Goal: Transaction & Acquisition: Download file/media

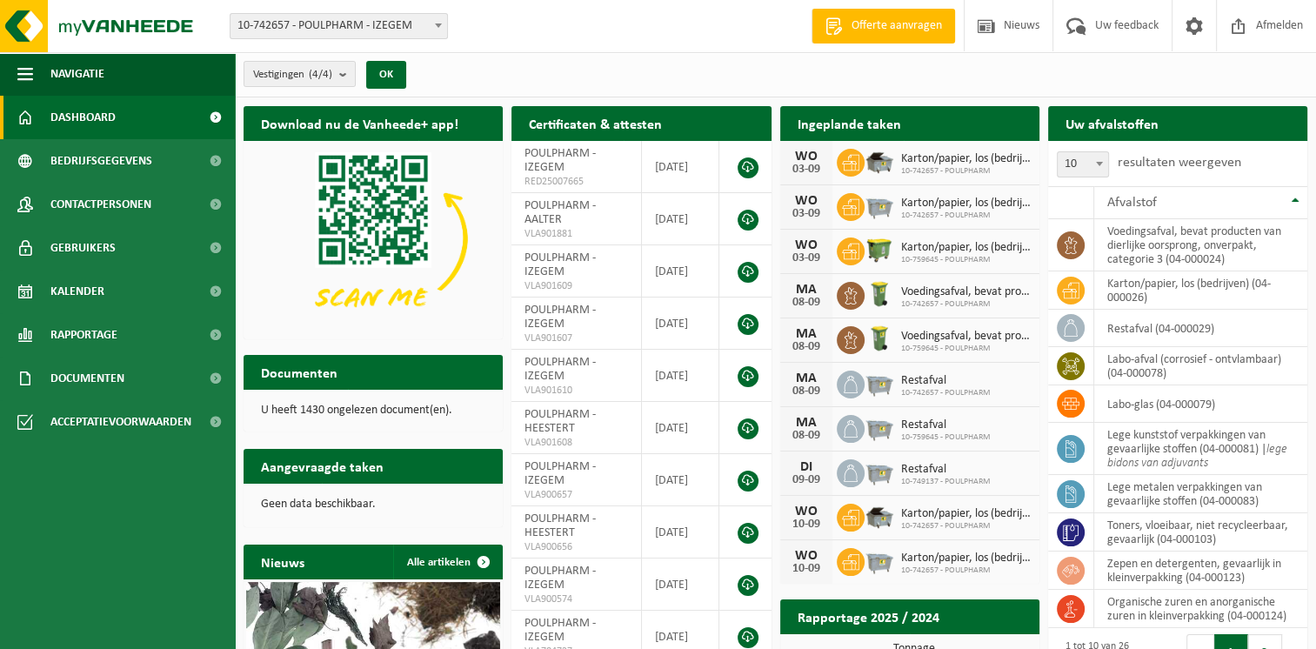
click at [364, 22] on span "10-742657 - POULPHARM - IZEGEM" at bounding box center [338, 26] width 217 height 24
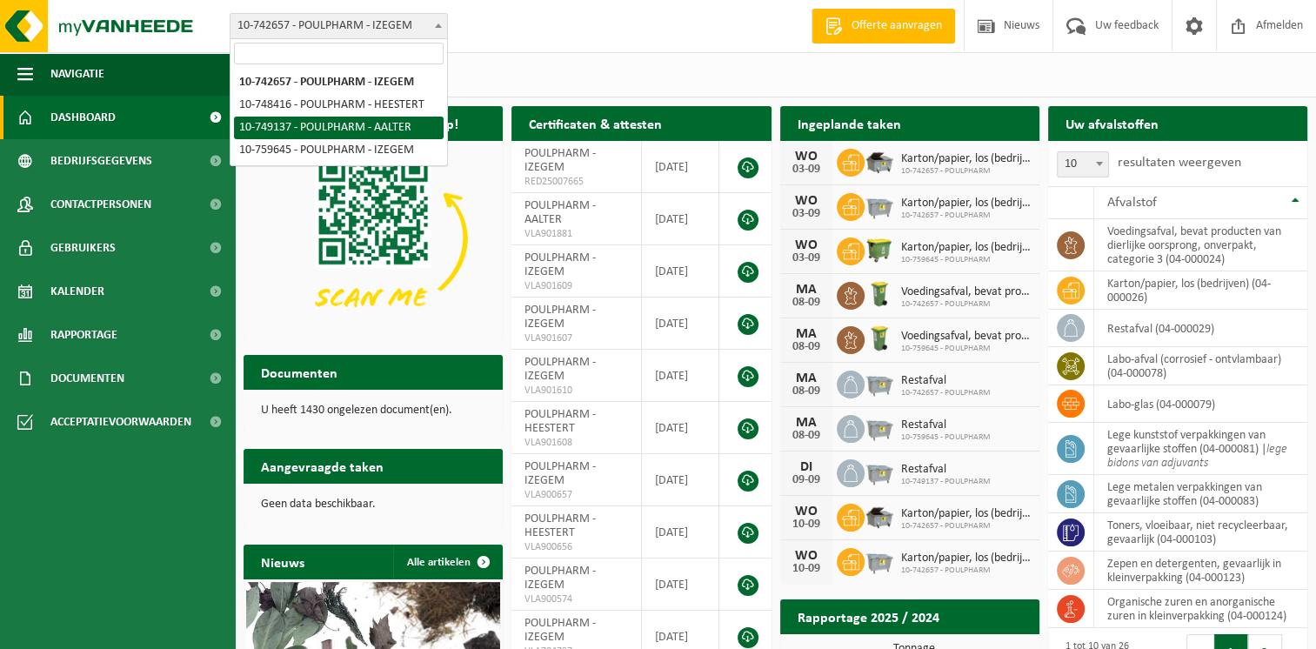
select select "14041"
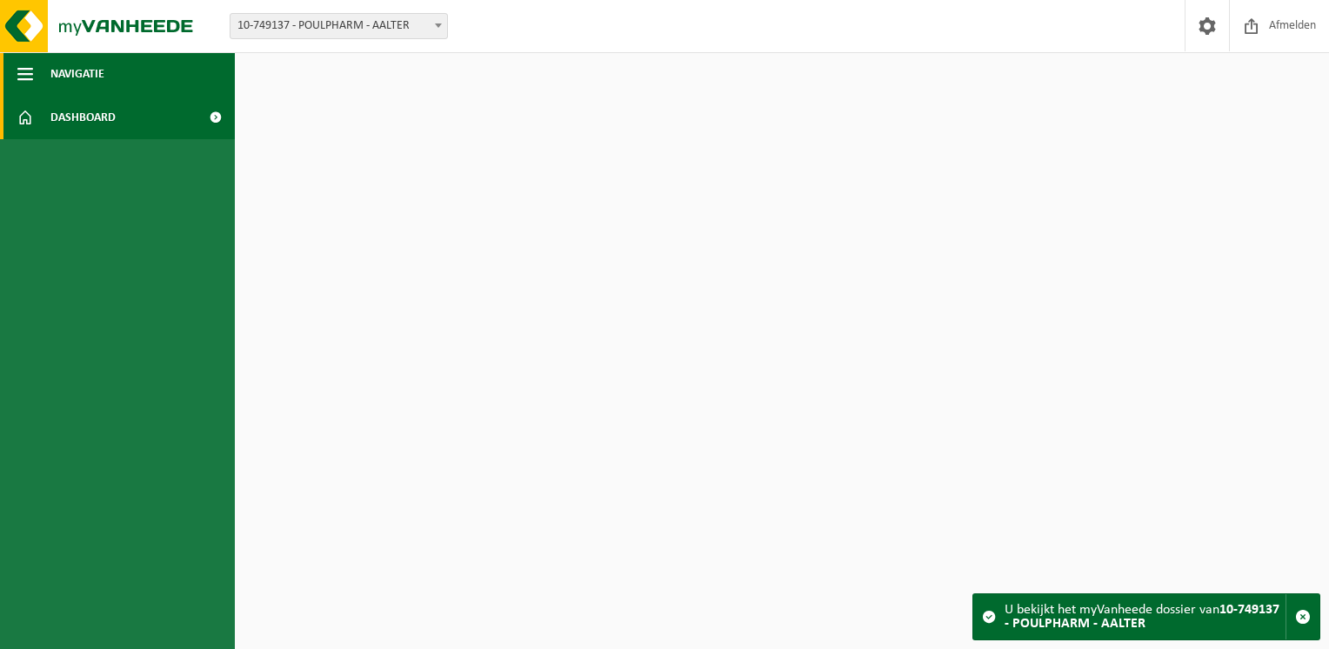
click at [56, 68] on span "Navigatie" at bounding box center [77, 73] width 54 height 43
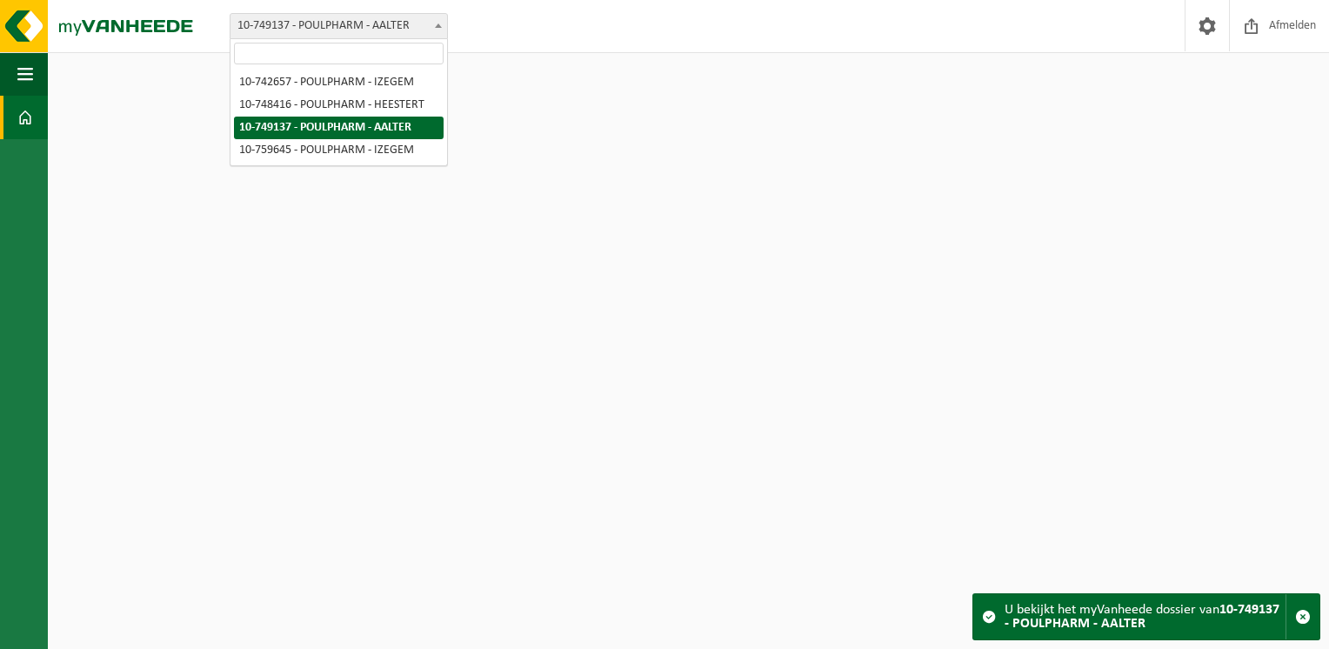
click at [339, 26] on span "10-749137 - POULPHARM - AALTER" at bounding box center [338, 26] width 217 height 24
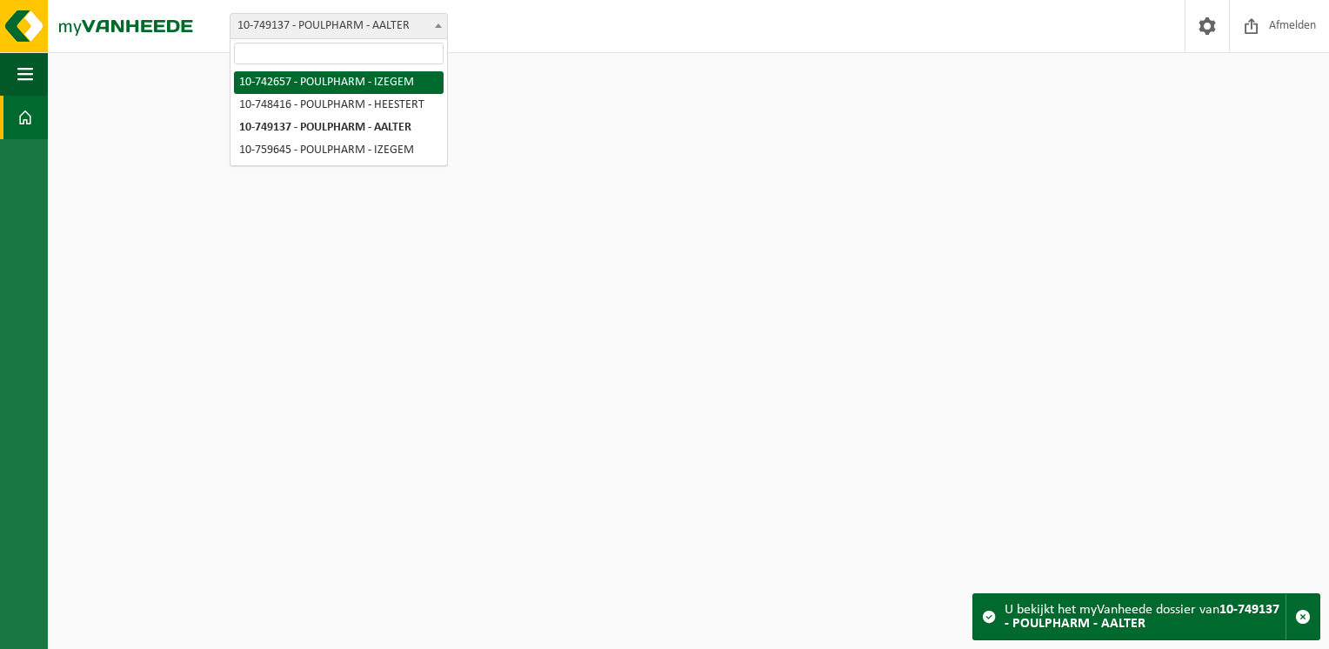
select select "6979"
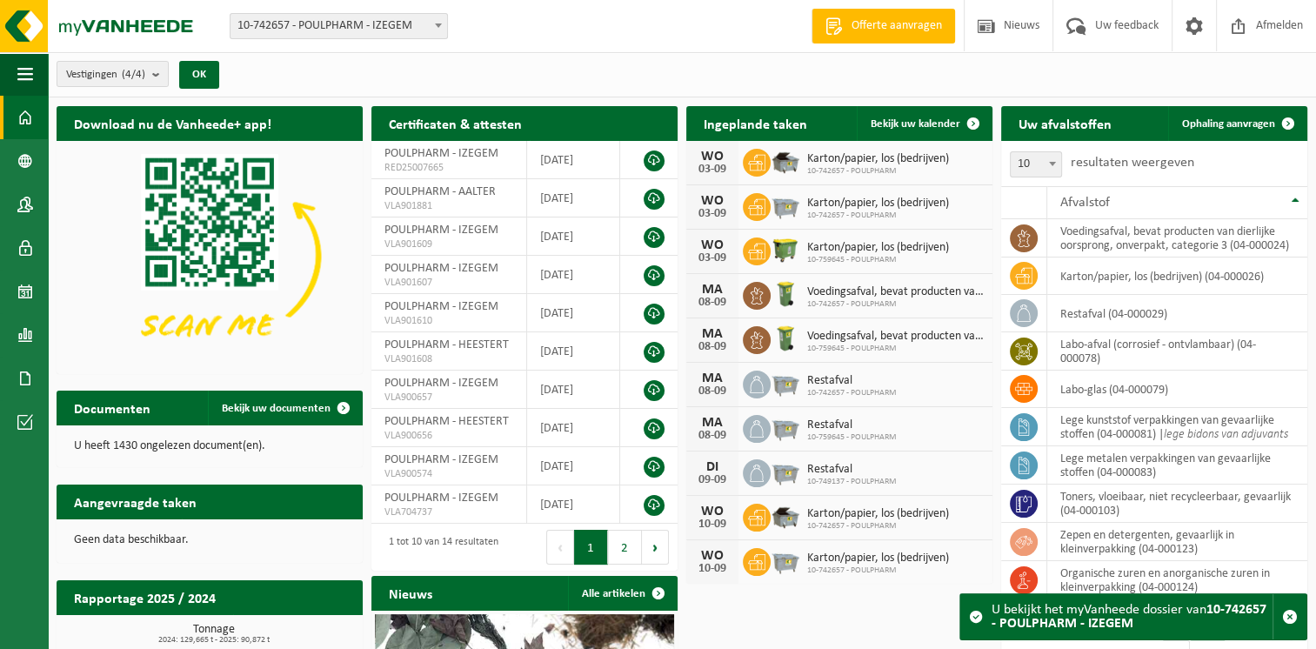
click at [338, 35] on span "10-742657 - POULPHARM - IZEGEM" at bounding box center [338, 26] width 217 height 24
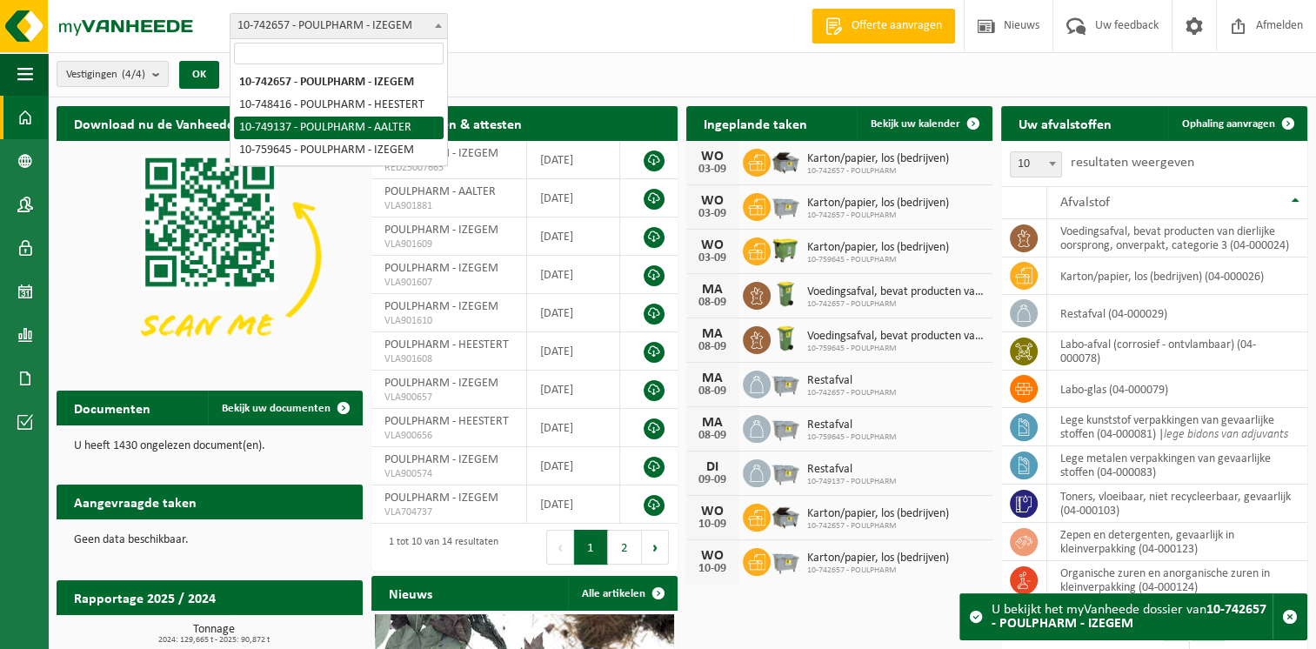
select select "14041"
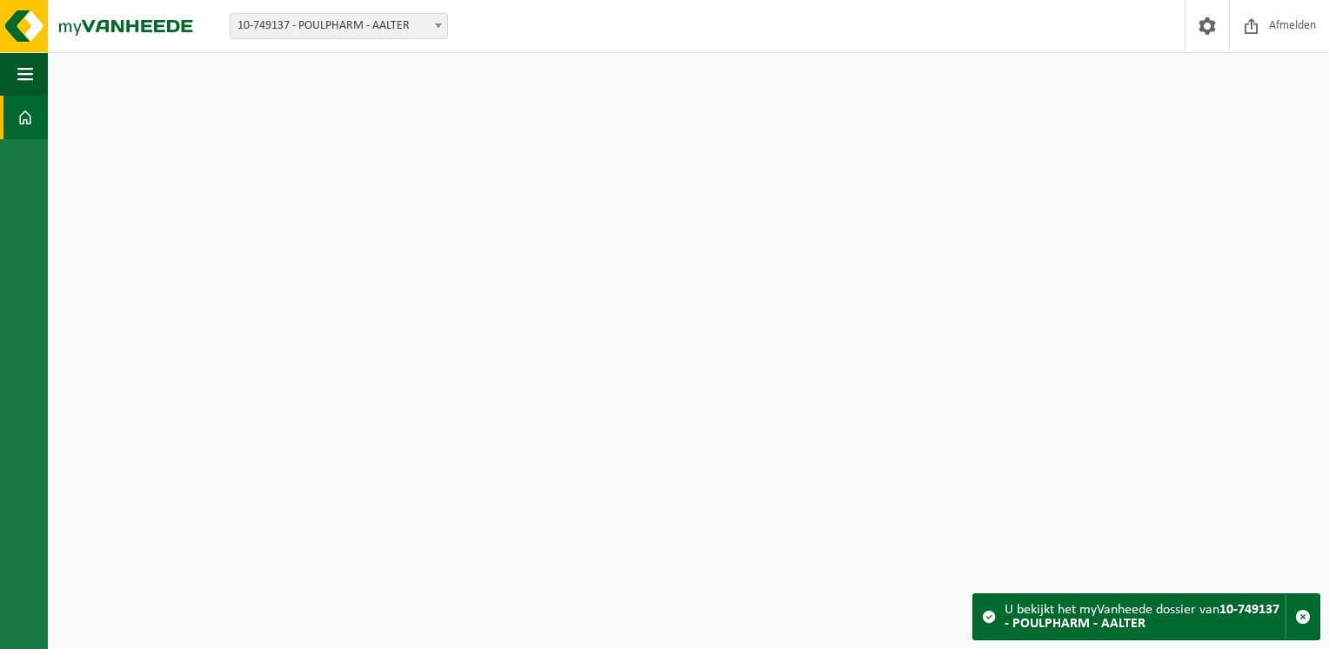
click at [337, 30] on span "10-749137 - POULPHARM - AALTER" at bounding box center [338, 26] width 217 height 24
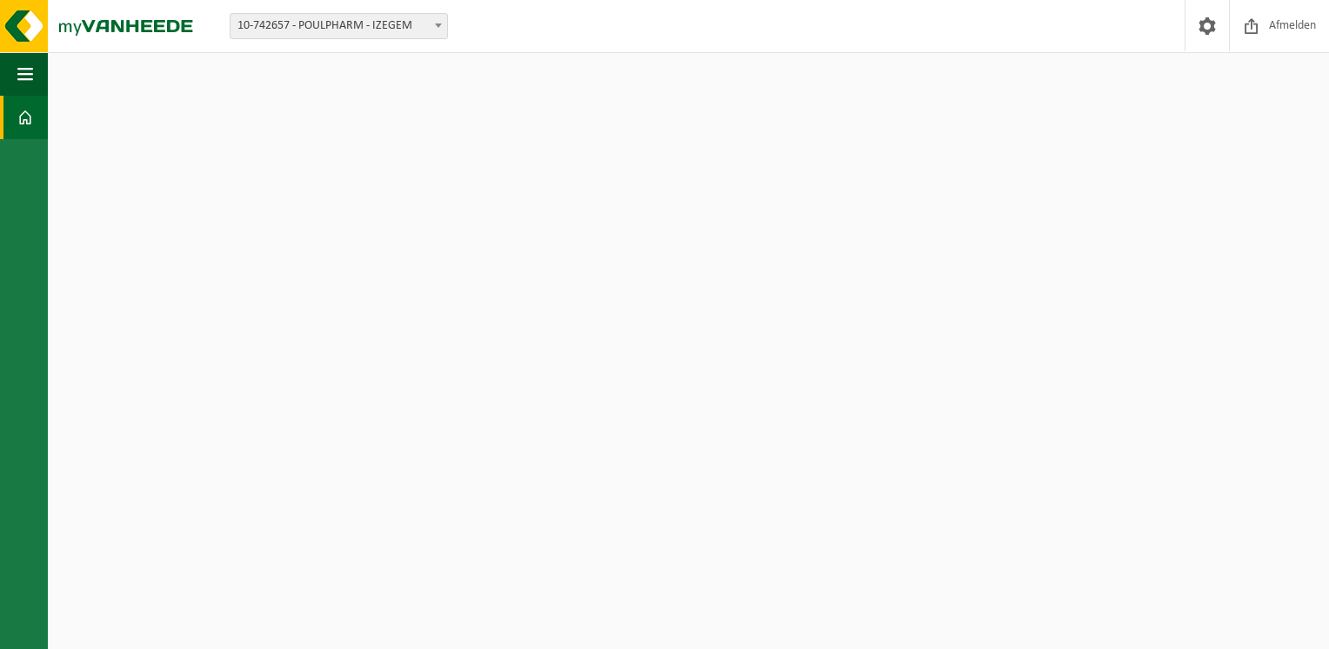
select select "6979"
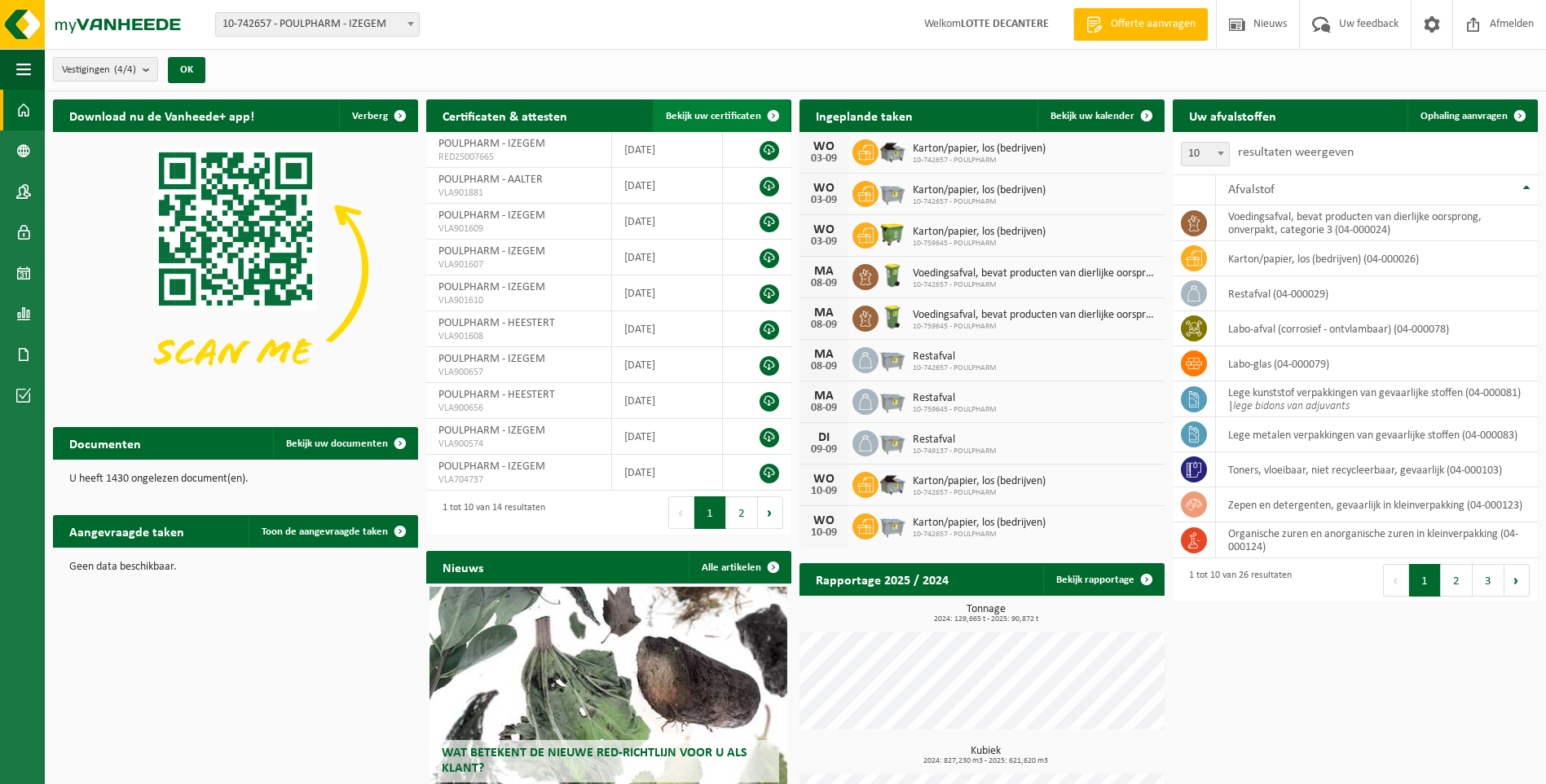
click at [706, 109] on link "Bekijk uw certificaten" at bounding box center [721, 115] width 137 height 33
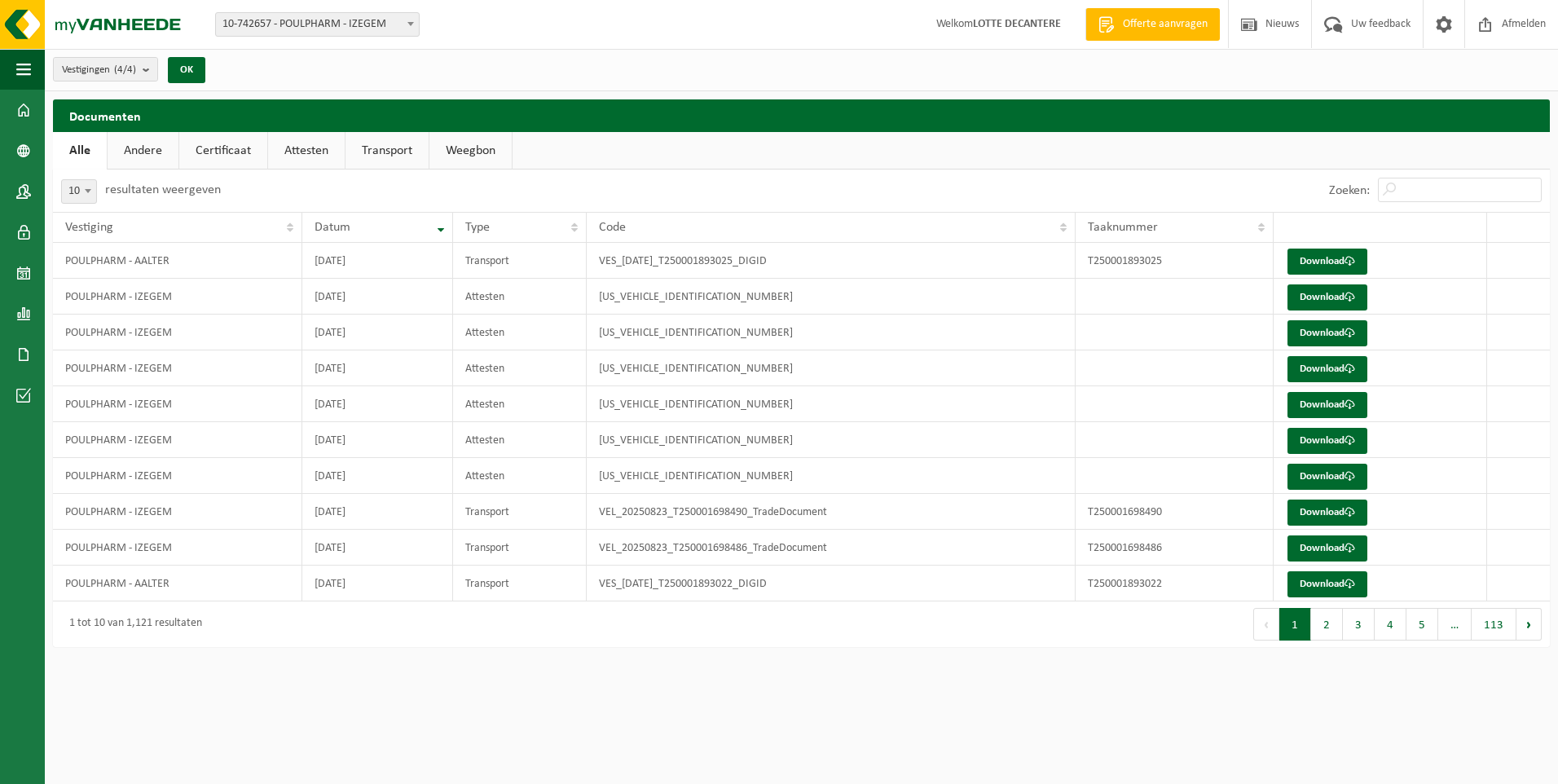
click at [297, 147] on link "Attesten" at bounding box center [306, 151] width 77 height 37
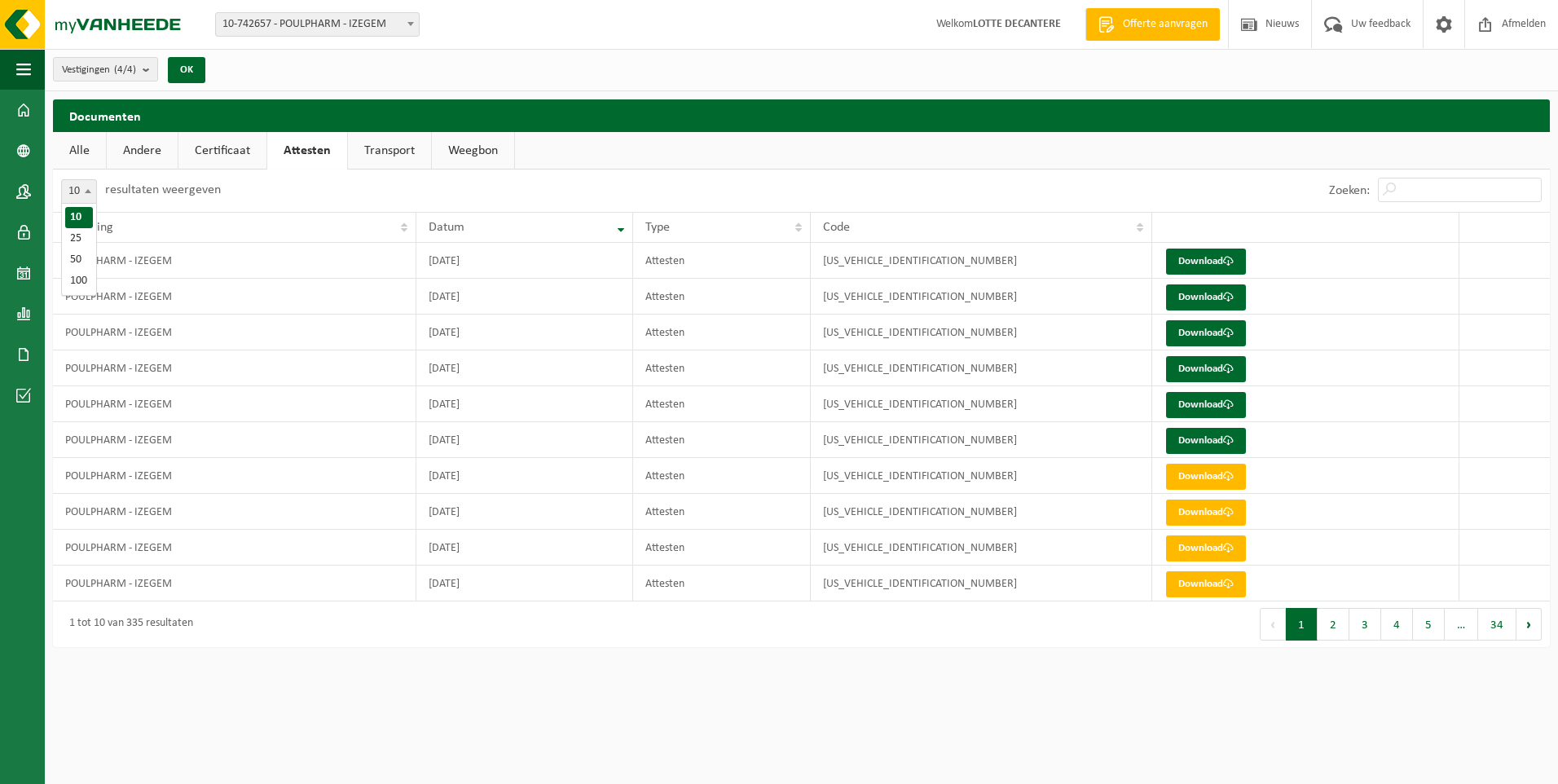
click at [92, 193] on span at bounding box center [87, 190] width 16 height 22
click at [598, 653] on div "Documenten Even geduld. Door de grote hoeveelheid gegevens duurt het laden even…" at bounding box center [801, 377] width 1513 height 555
click at [1338, 636] on button "2" at bounding box center [1333, 624] width 32 height 33
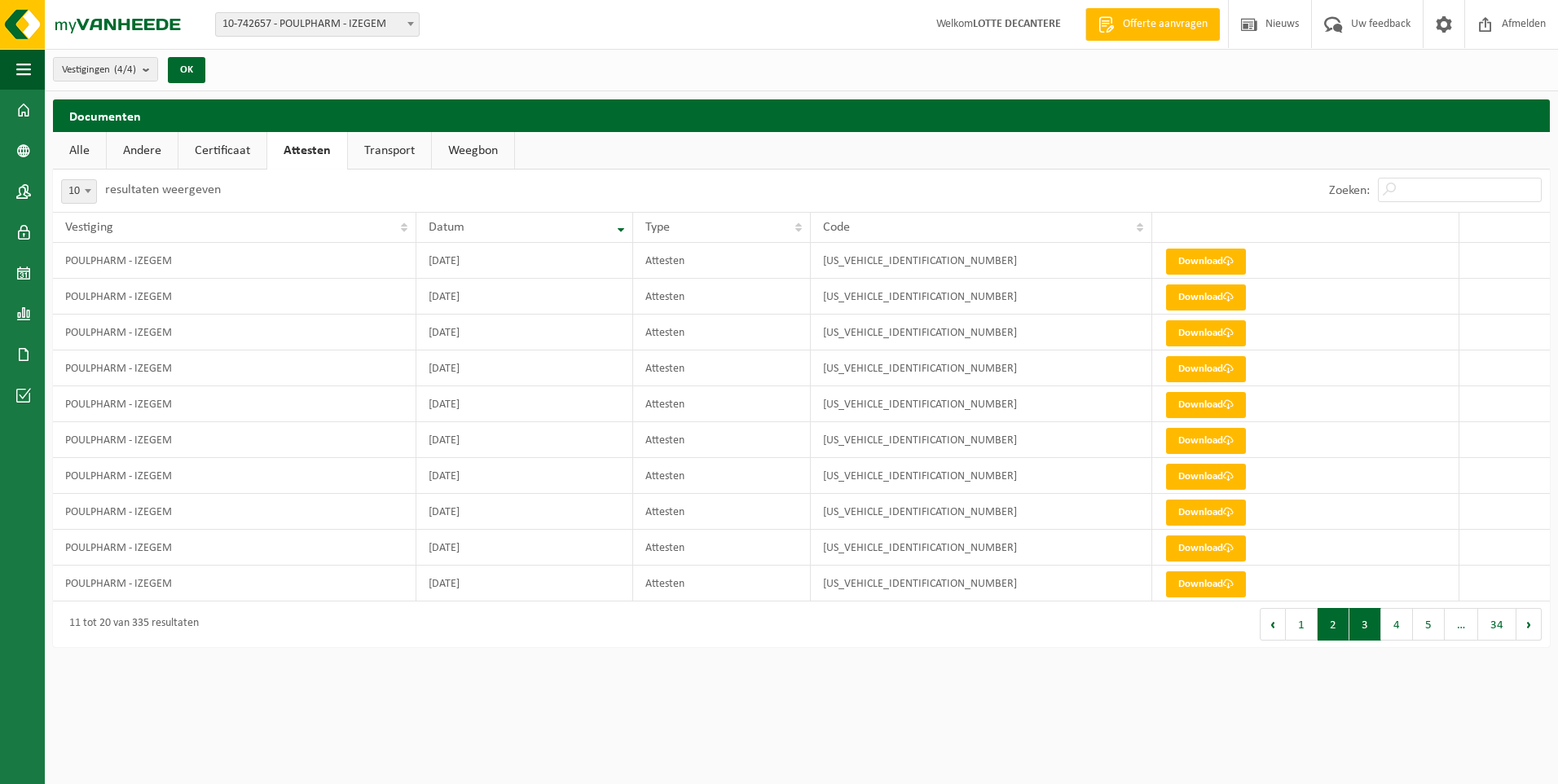
click at [1367, 630] on button "3" at bounding box center [1365, 624] width 32 height 33
click at [319, 16] on span "10-742657 - POULPHARM - IZEGEM" at bounding box center [317, 24] width 203 height 22
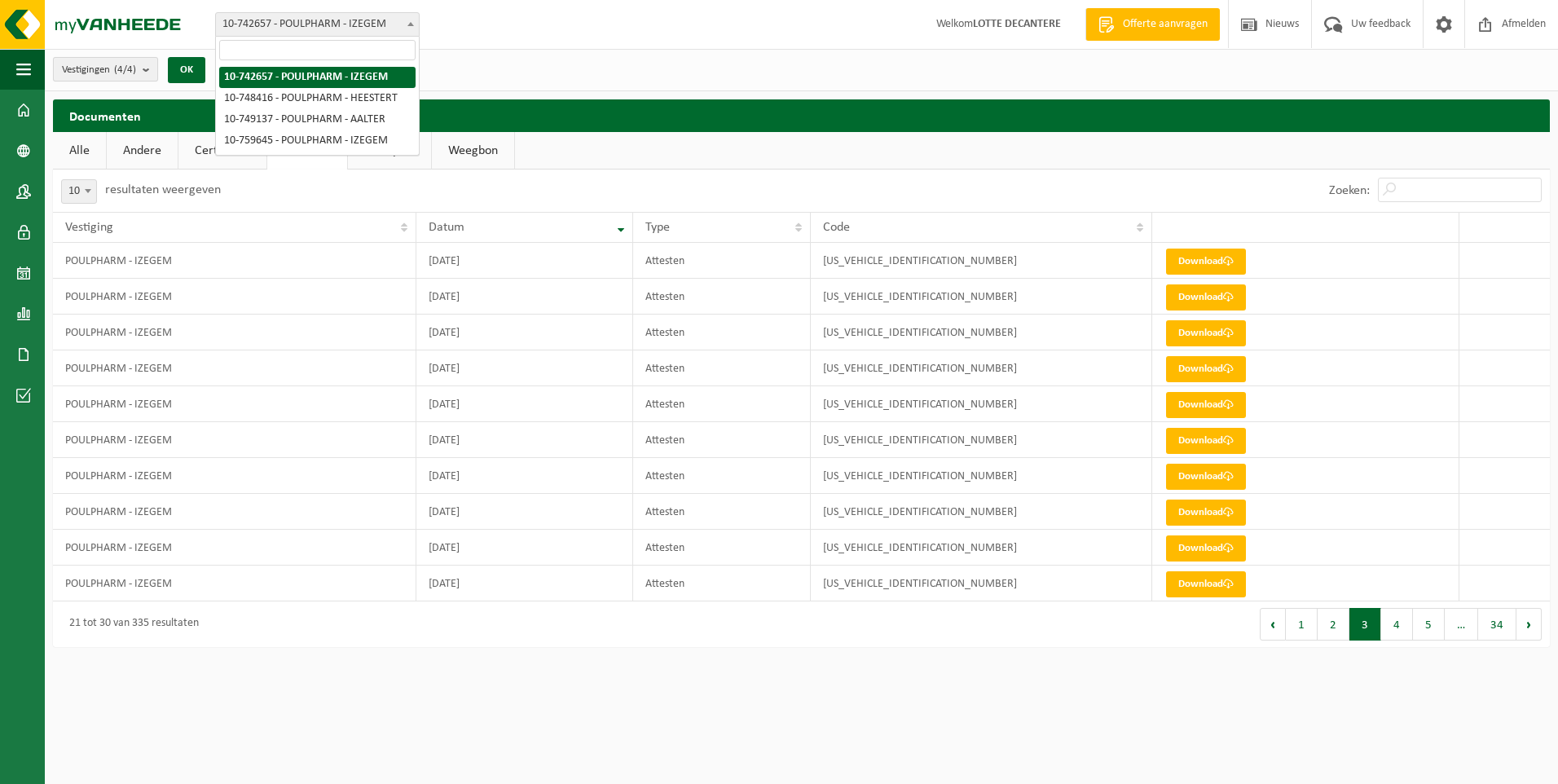
click at [136, 66] on count "(4/4)" at bounding box center [125, 69] width 22 height 10
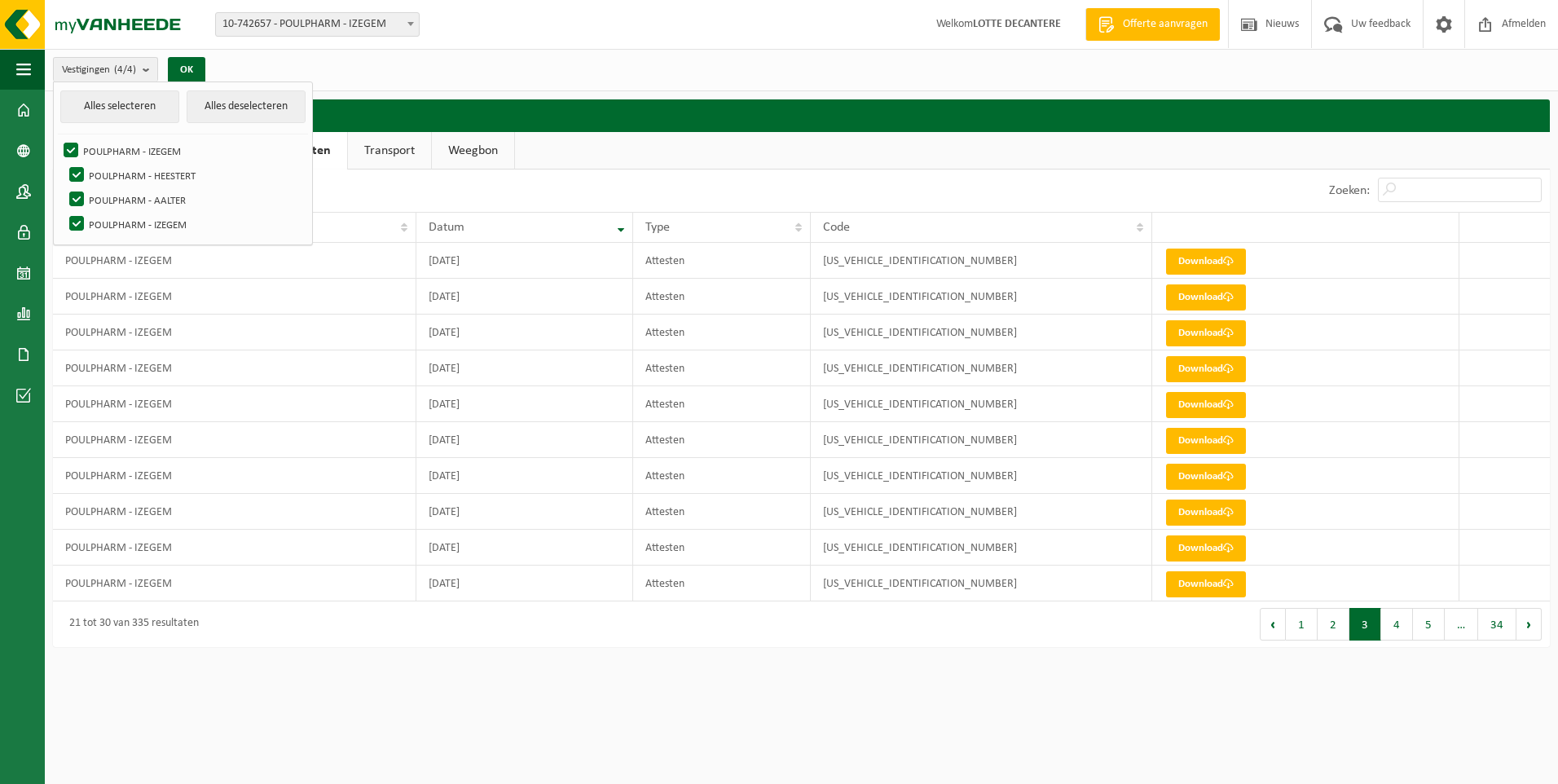
click at [438, 67] on div "Vestigingen (4/4) Alles selecteren Alles deselecteren POULPHARM - IZEGEM POULPH…" at bounding box center [801, 69] width 1513 height 42
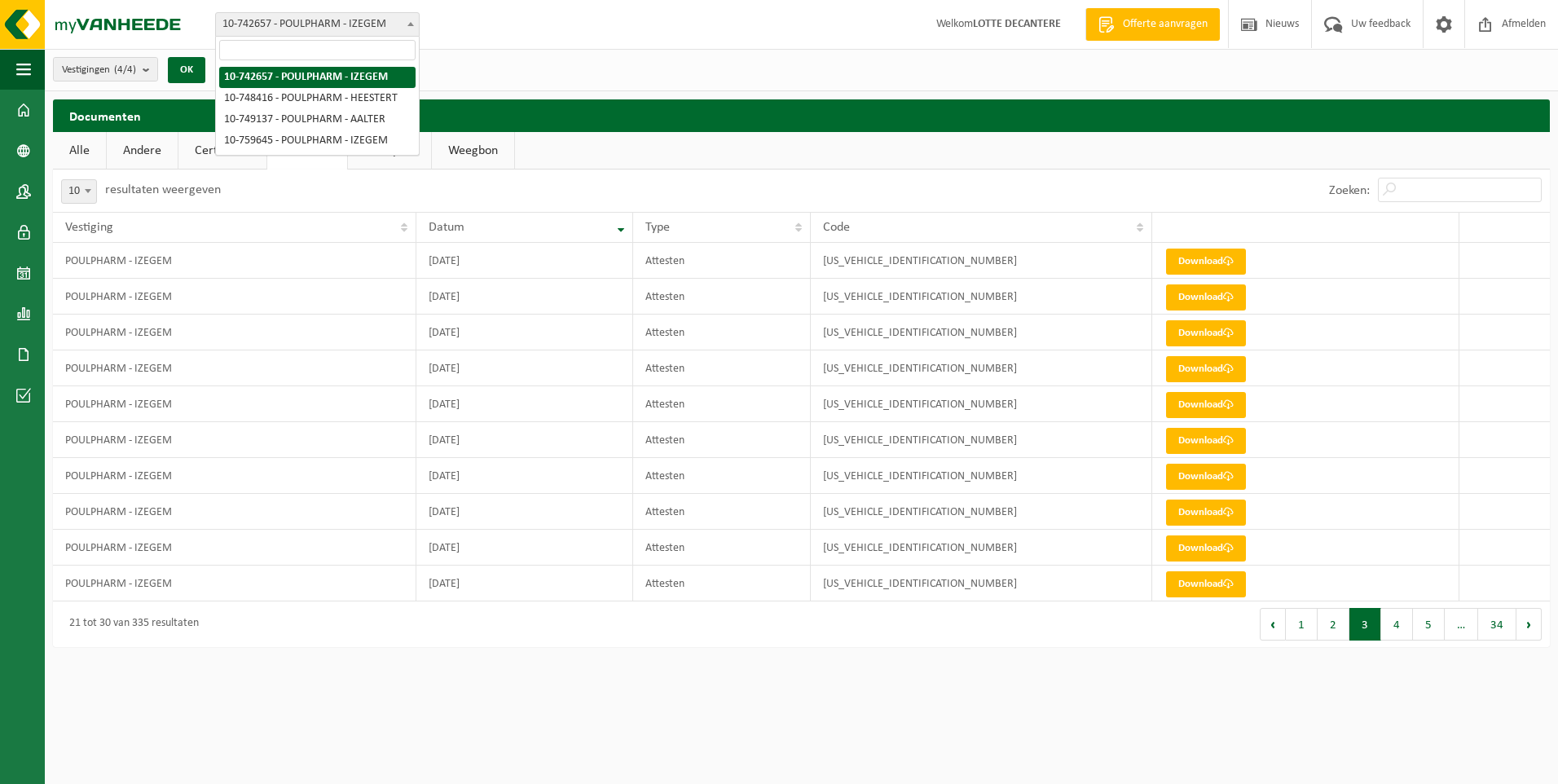
click at [388, 35] on span "10-742657 - POULPHARM - IZEGEM" at bounding box center [317, 24] width 203 height 22
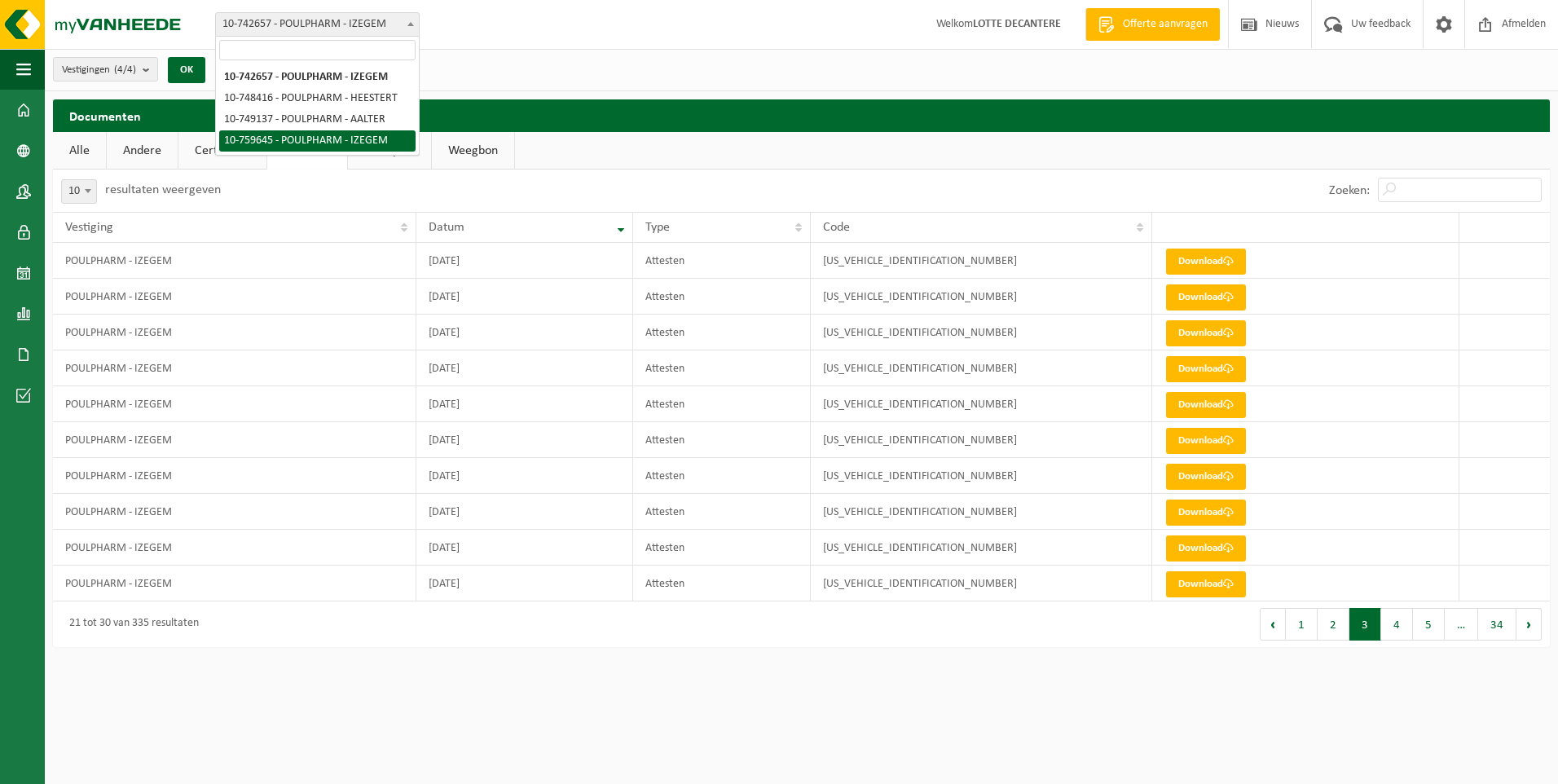
select select "9913"
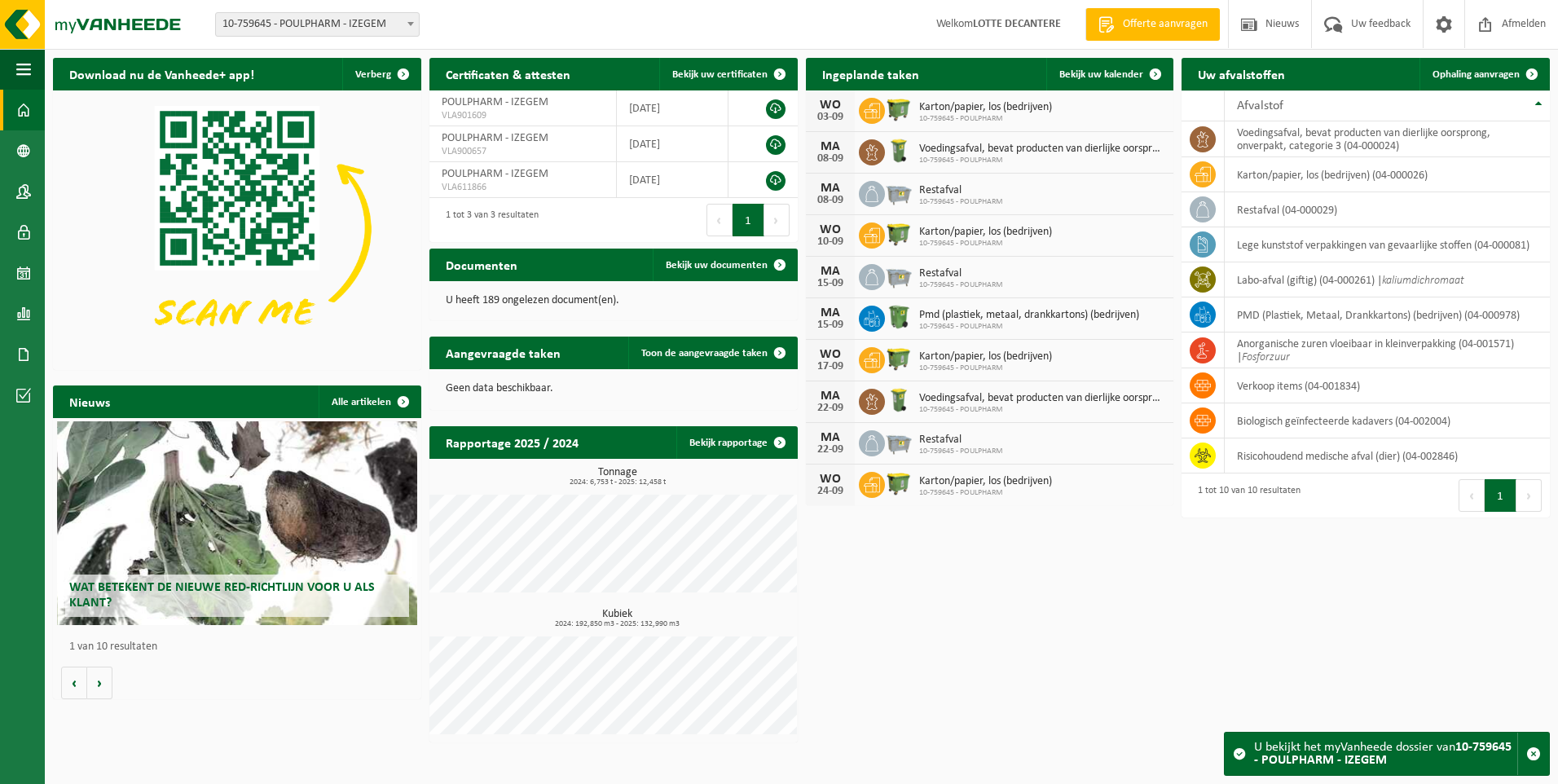
click at [316, 22] on span "10-759645 - POULPHARM - IZEGEM" at bounding box center [317, 24] width 203 height 22
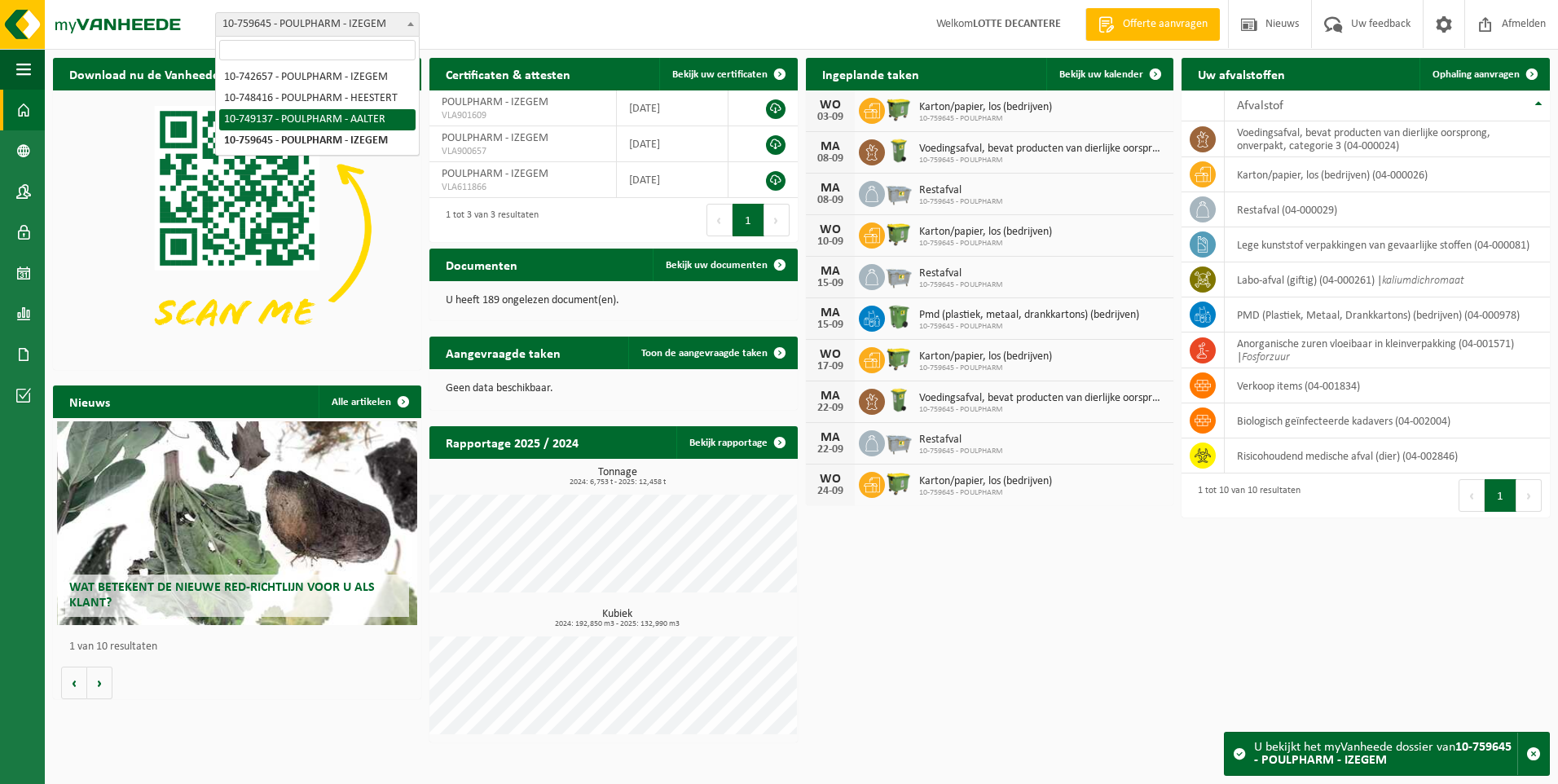
select select "14041"
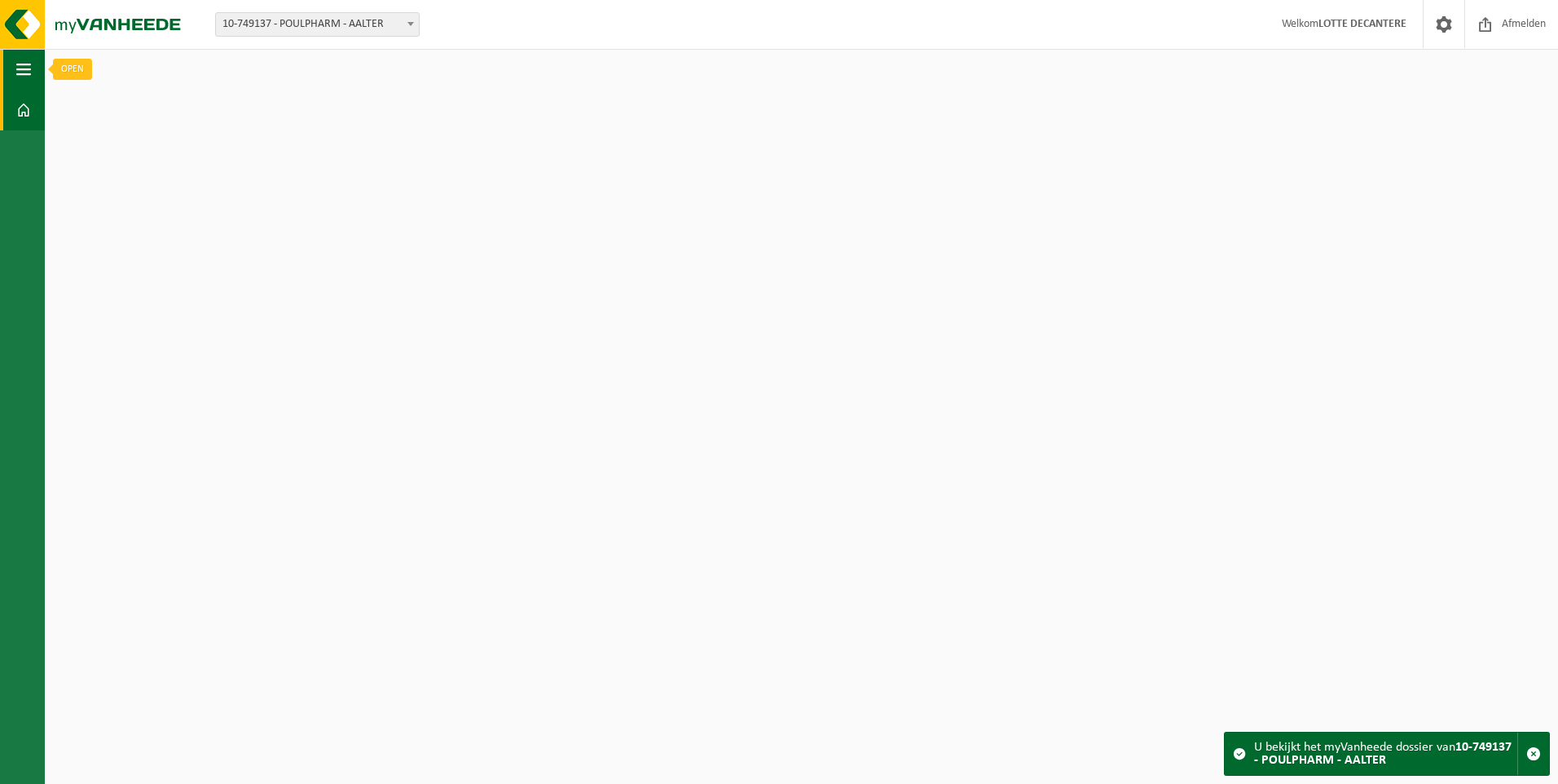
click at [27, 71] on span "button" at bounding box center [23, 68] width 15 height 40
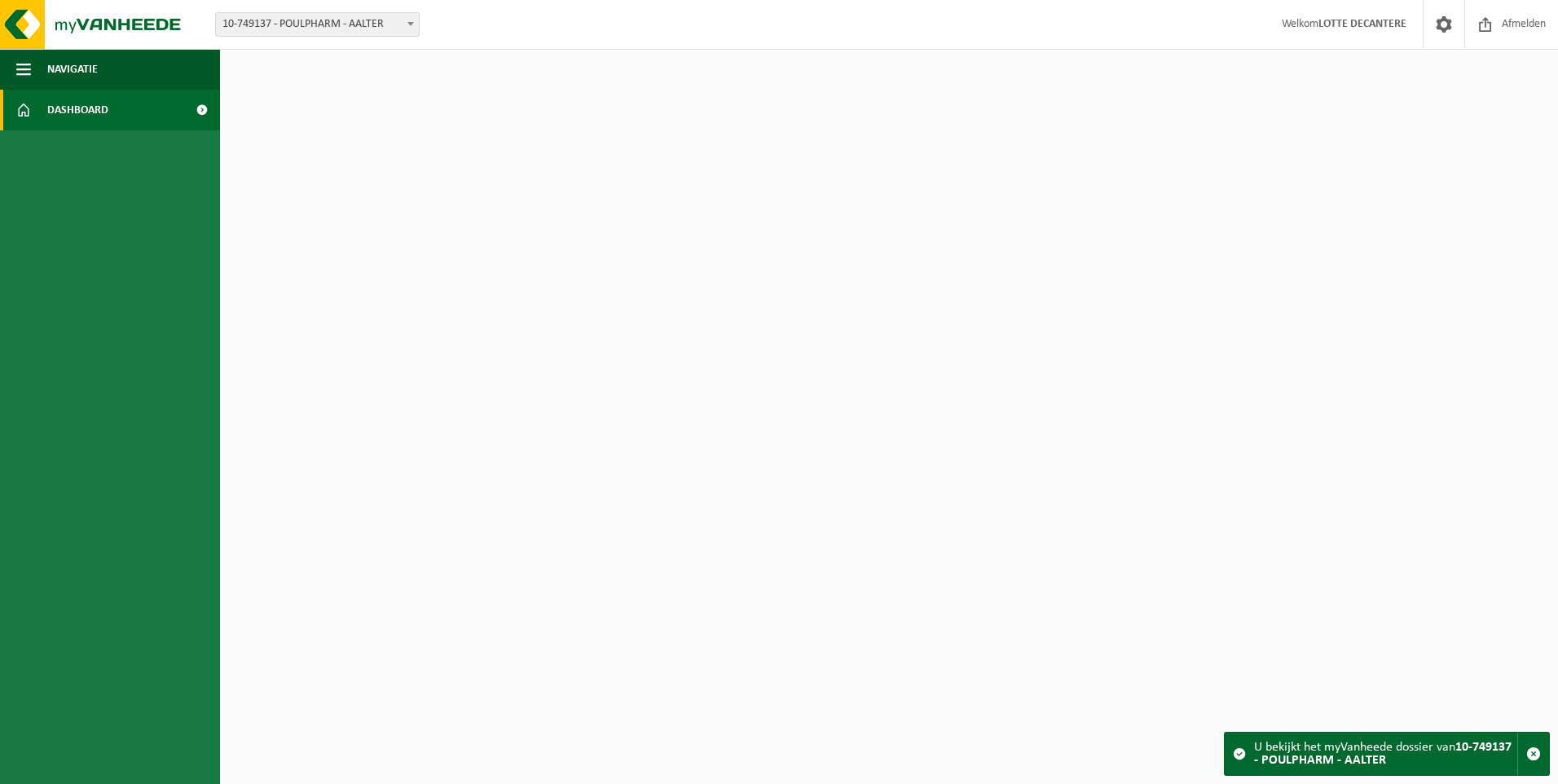
click at [75, 110] on span "Dashboard" at bounding box center [77, 110] width 61 height 40
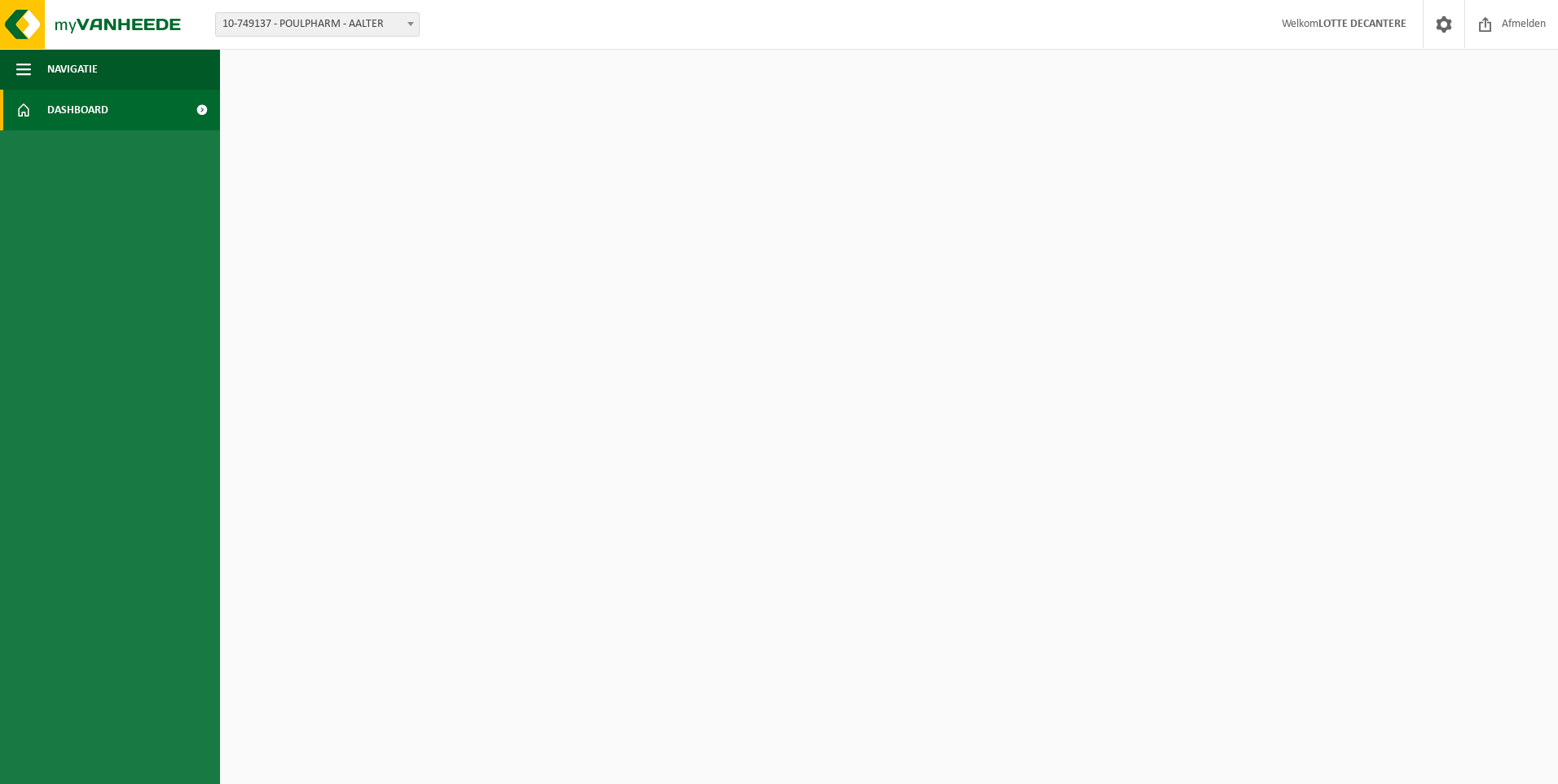
click at [160, 114] on link "Dashboard" at bounding box center [110, 110] width 220 height 40
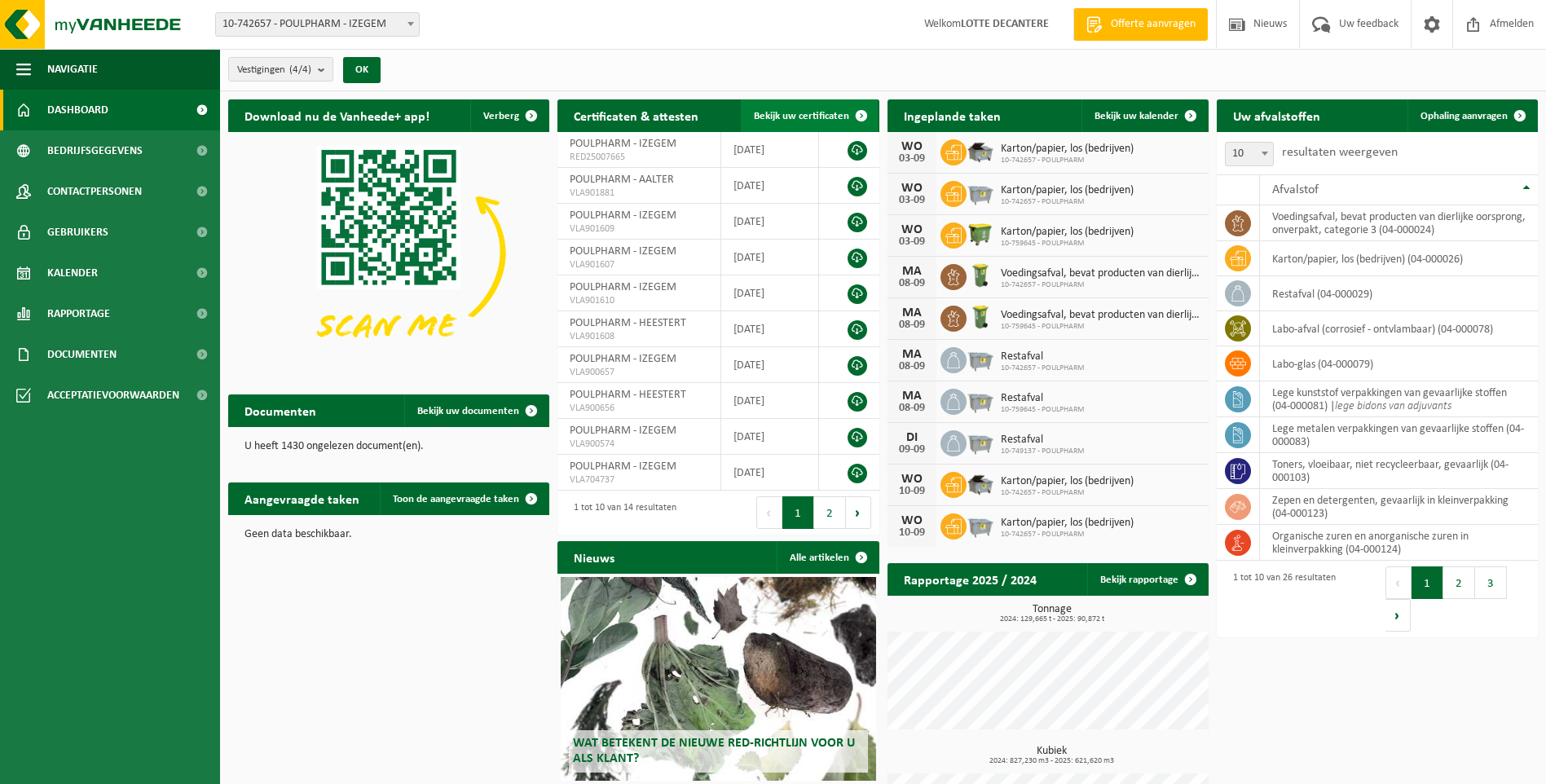
click at [776, 115] on span "Bekijk uw certificaten" at bounding box center [801, 115] width 96 height 10
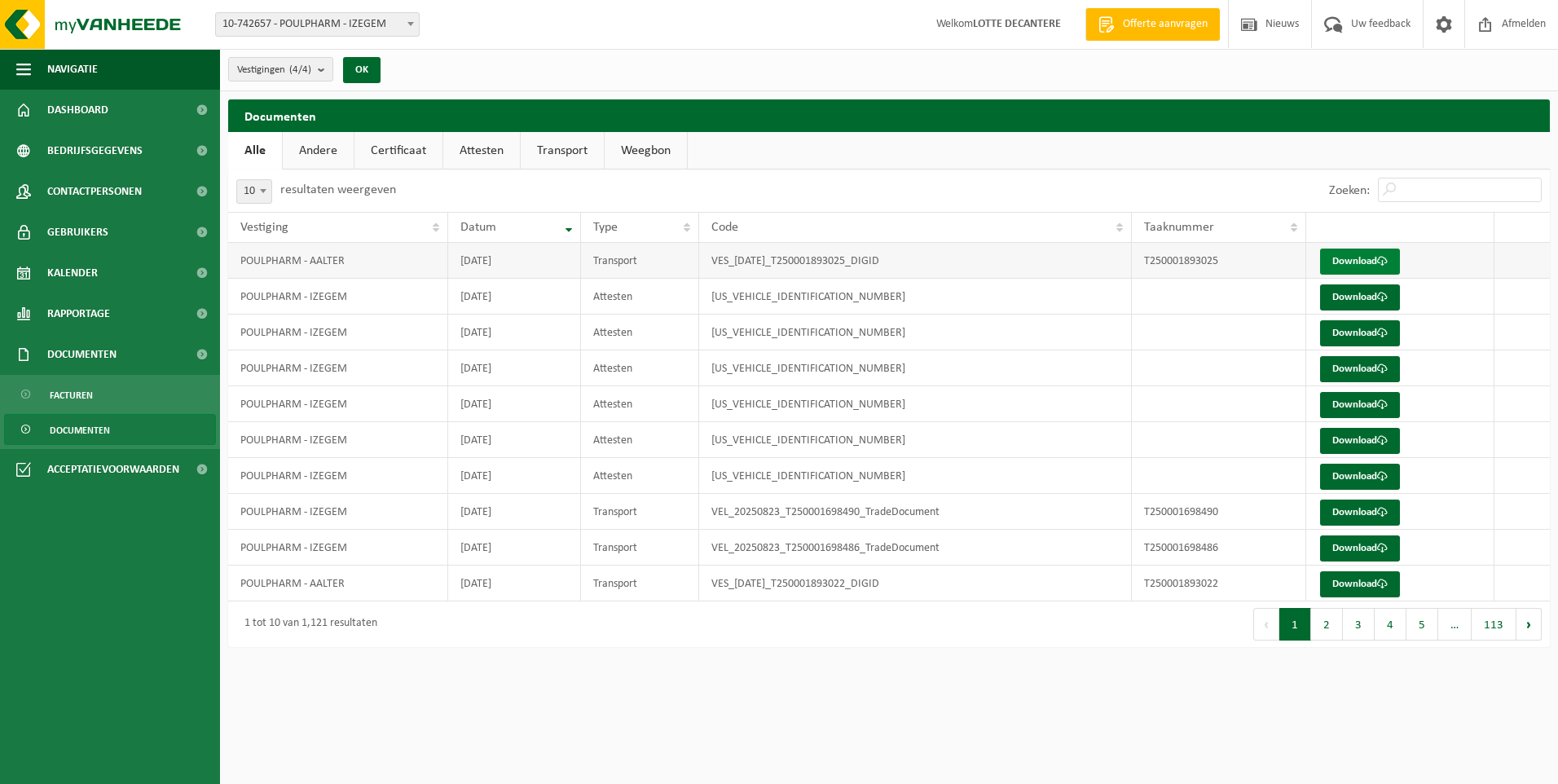
click at [1367, 255] on link "Download" at bounding box center [1359, 261] width 80 height 26
click at [1329, 633] on button "2" at bounding box center [1327, 624] width 32 height 33
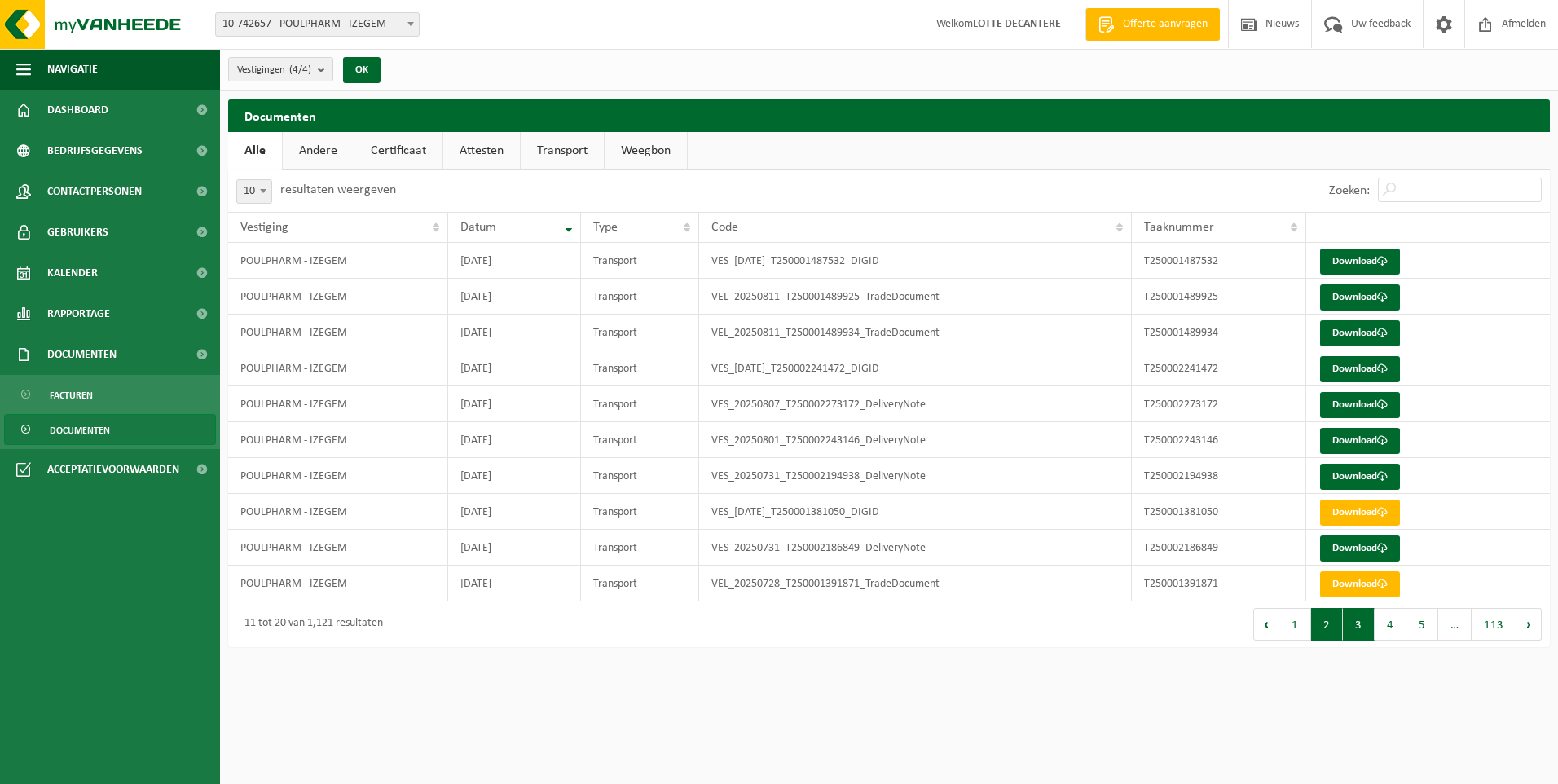
click at [1358, 630] on button "3" at bounding box center [1358, 624] width 32 height 33
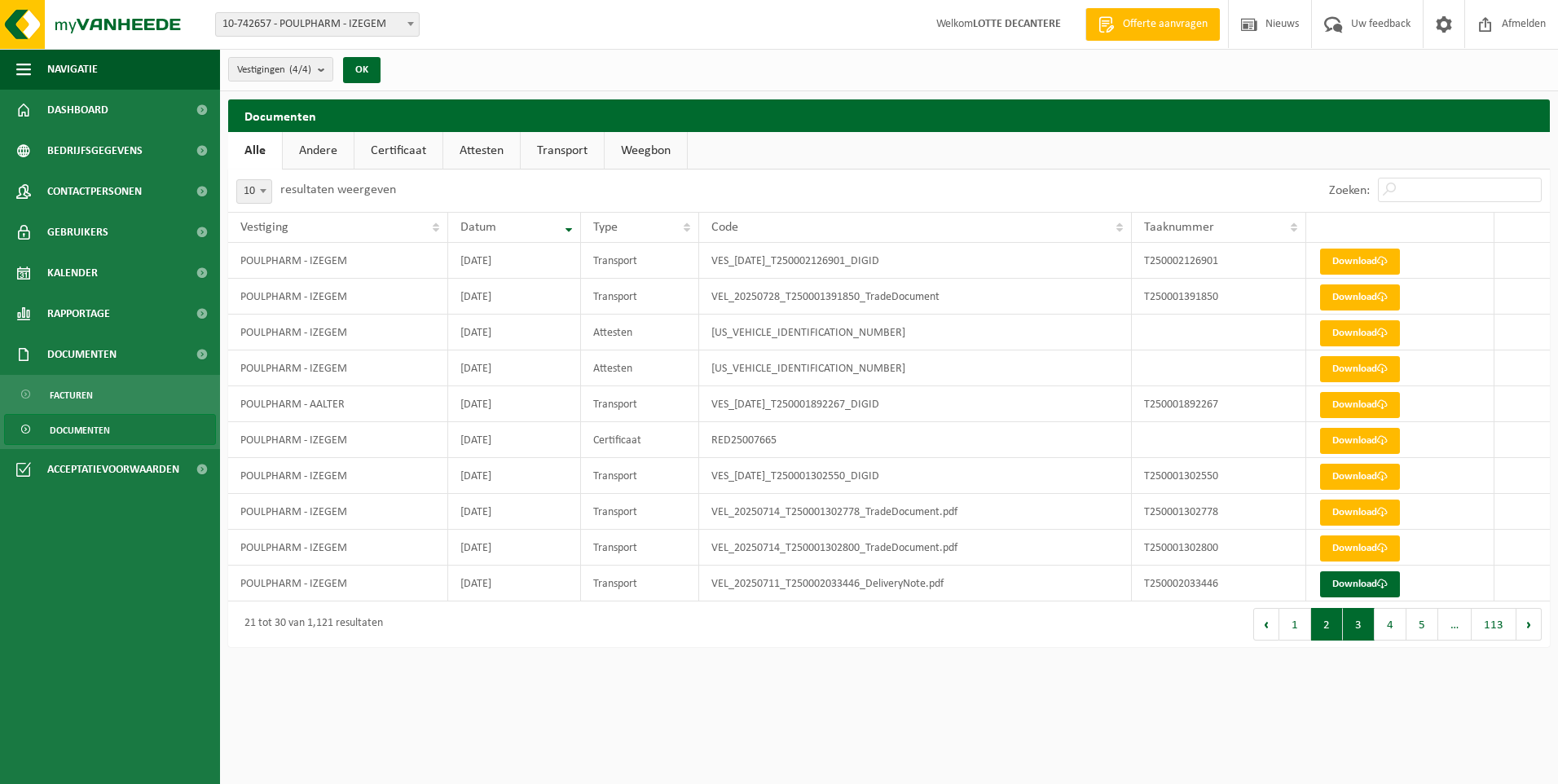
click at [1328, 630] on button "2" at bounding box center [1327, 624] width 32 height 33
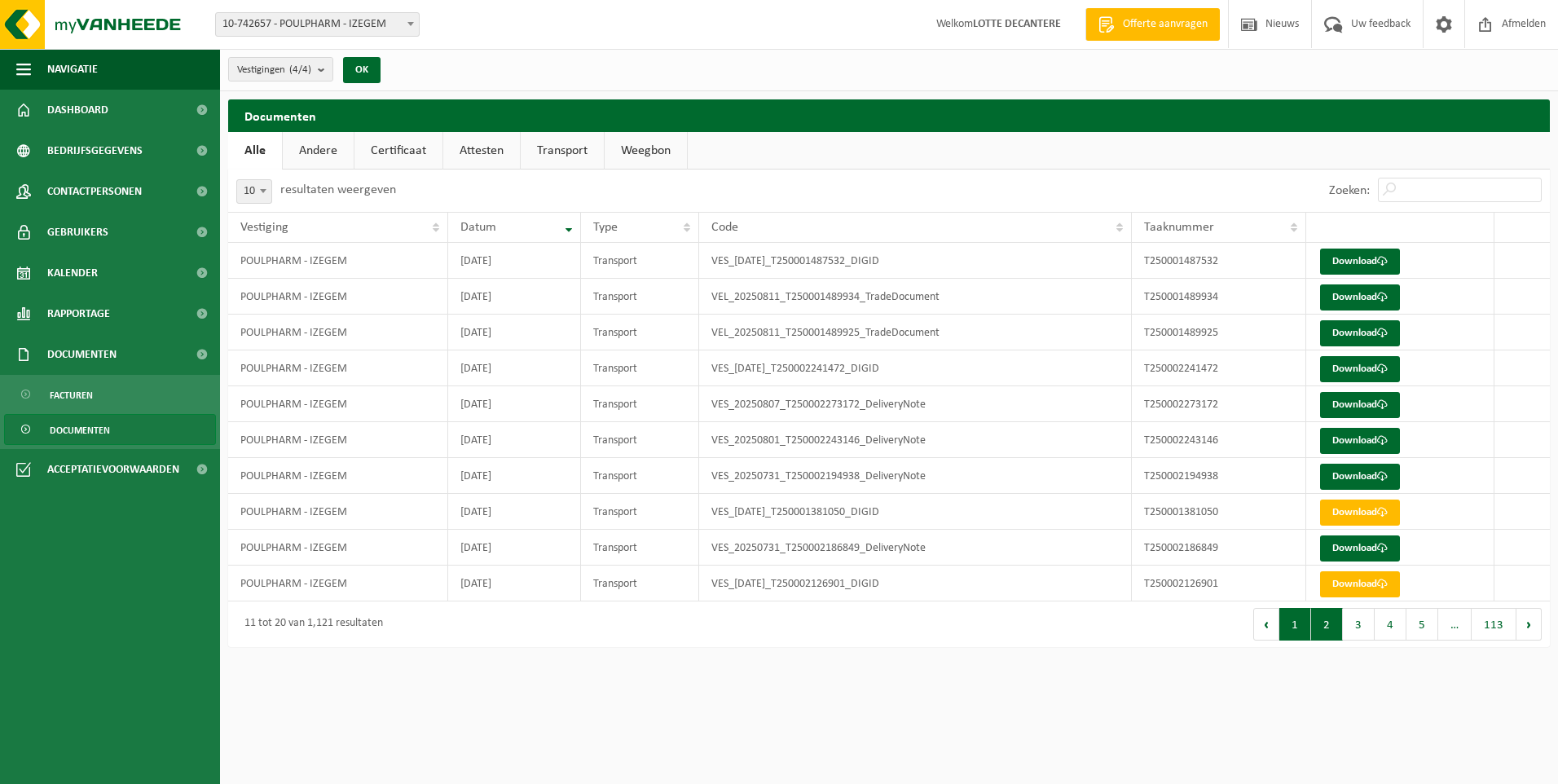
click at [1301, 627] on button "1" at bounding box center [1295, 624] width 32 height 33
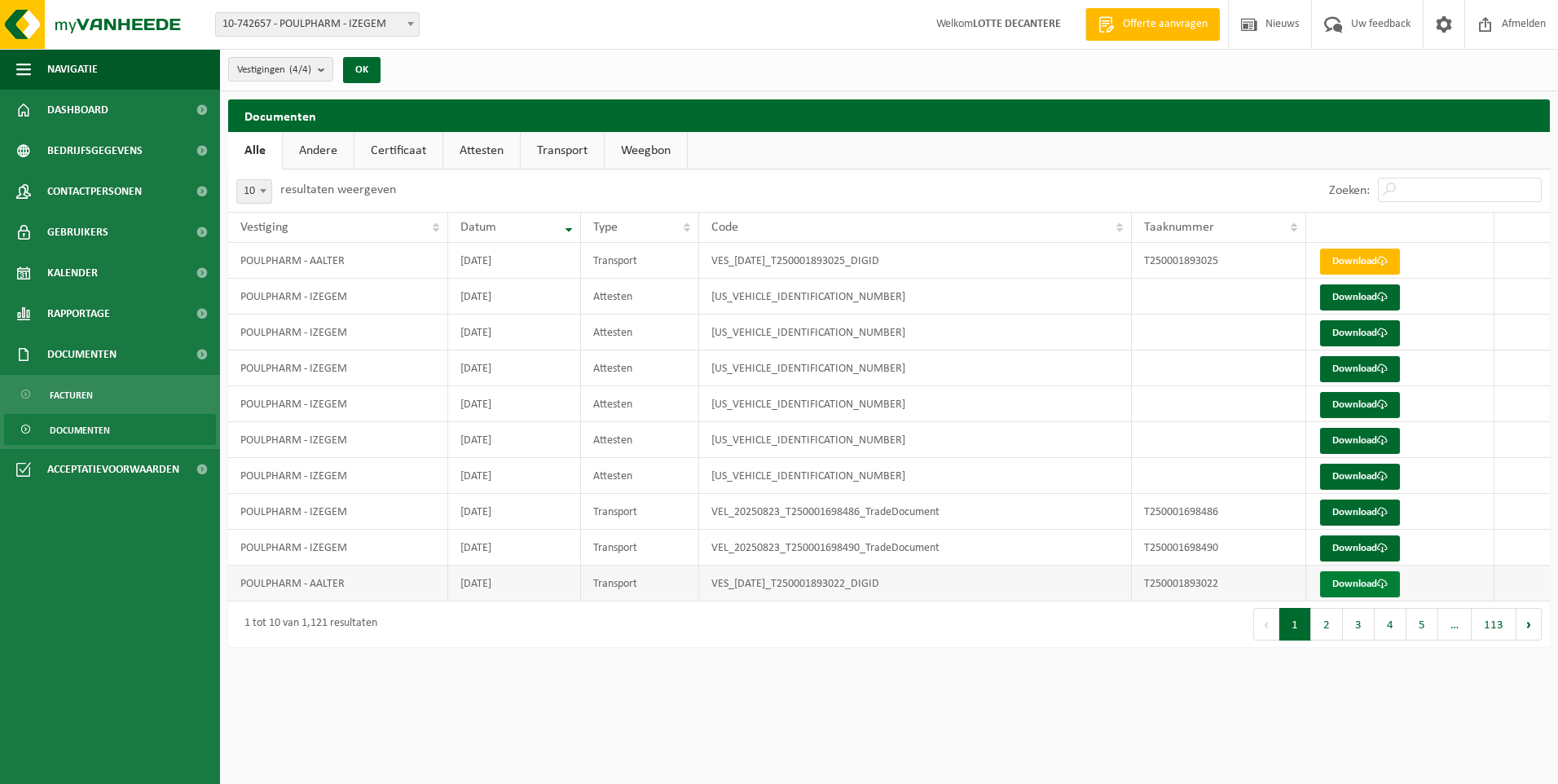
click at [1378, 588] on link "Download" at bounding box center [1359, 584] width 80 height 26
